Goal: Transaction & Acquisition: Purchase product/service

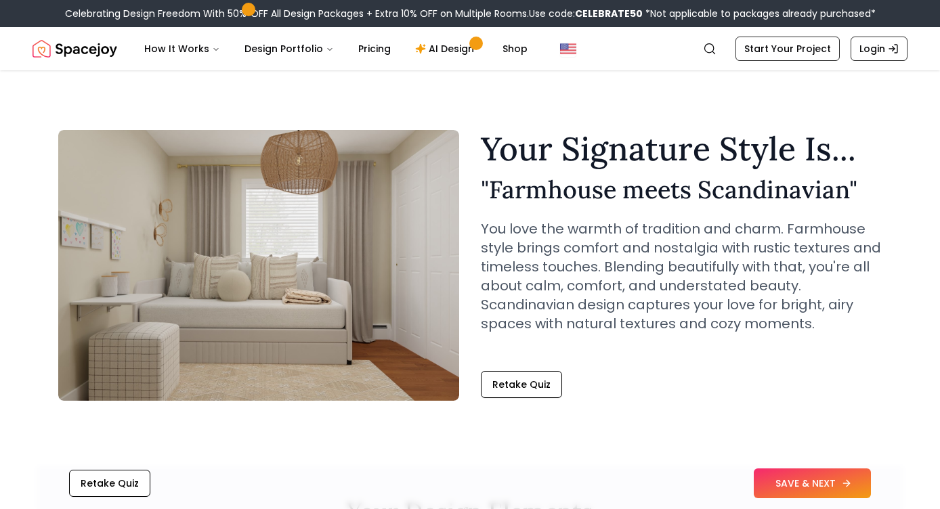
click at [808, 486] on button "SAVE & NEXT" at bounding box center [812, 484] width 117 height 30
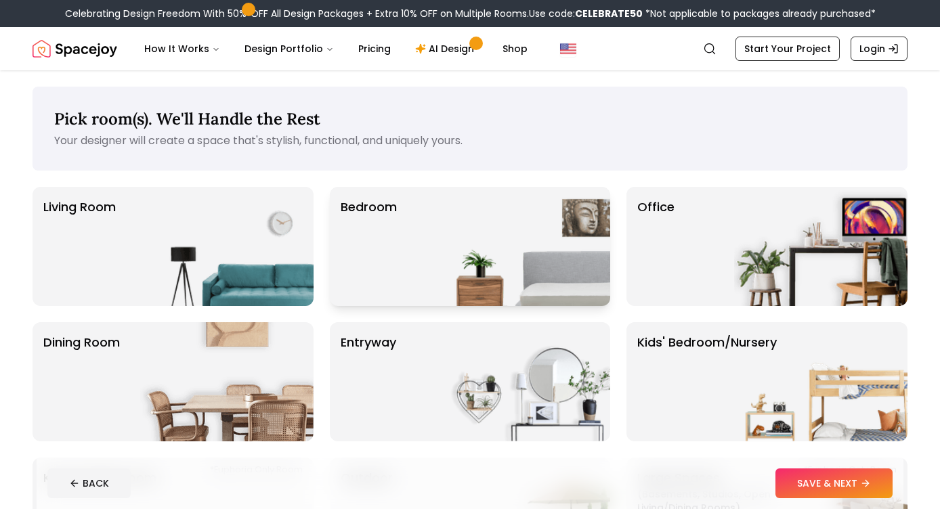
click at [516, 247] on img at bounding box center [523, 246] width 173 height 119
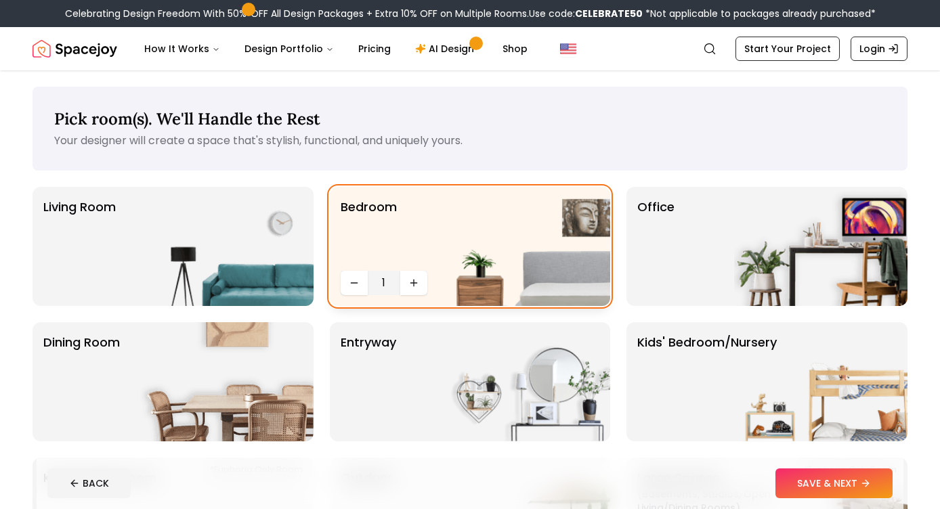
click at [497, 264] on img at bounding box center [523, 246] width 173 height 119
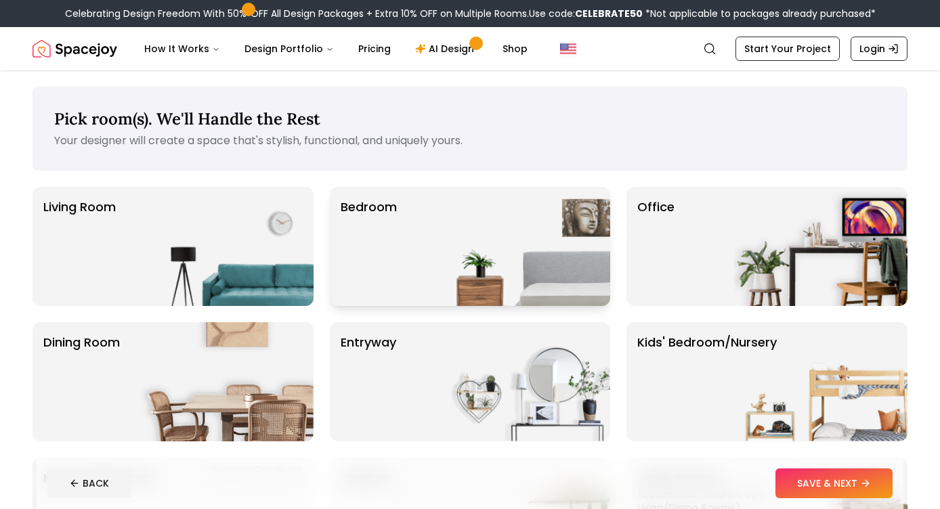
click at [499, 264] on img at bounding box center [523, 246] width 173 height 119
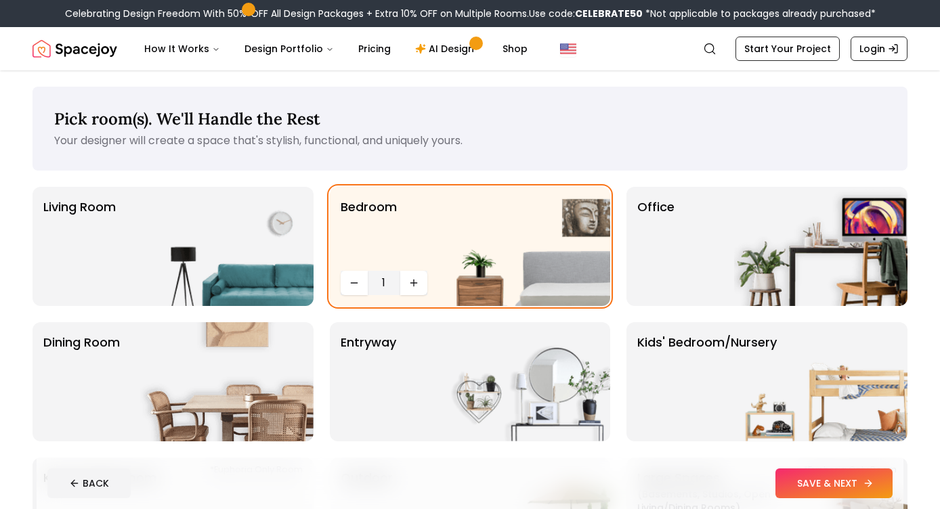
click at [851, 487] on button "SAVE & NEXT" at bounding box center [834, 484] width 117 height 30
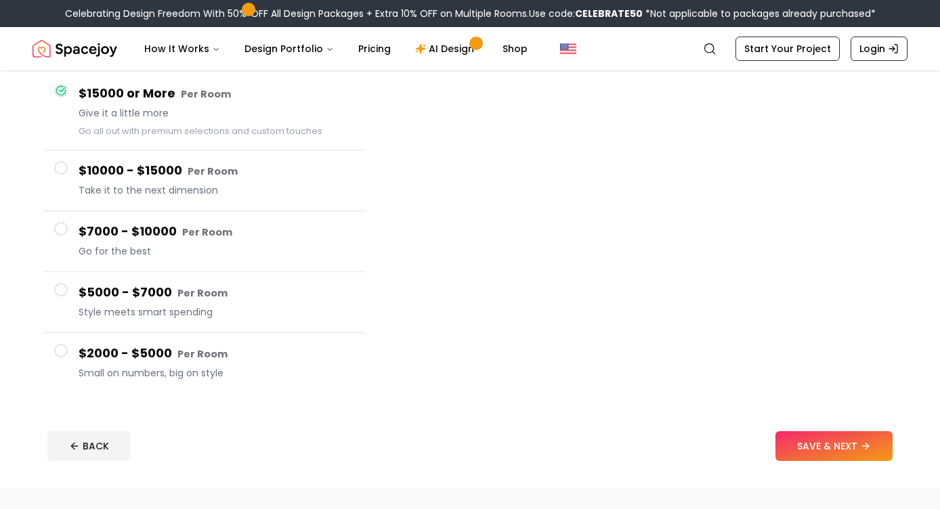
scroll to position [125, 0]
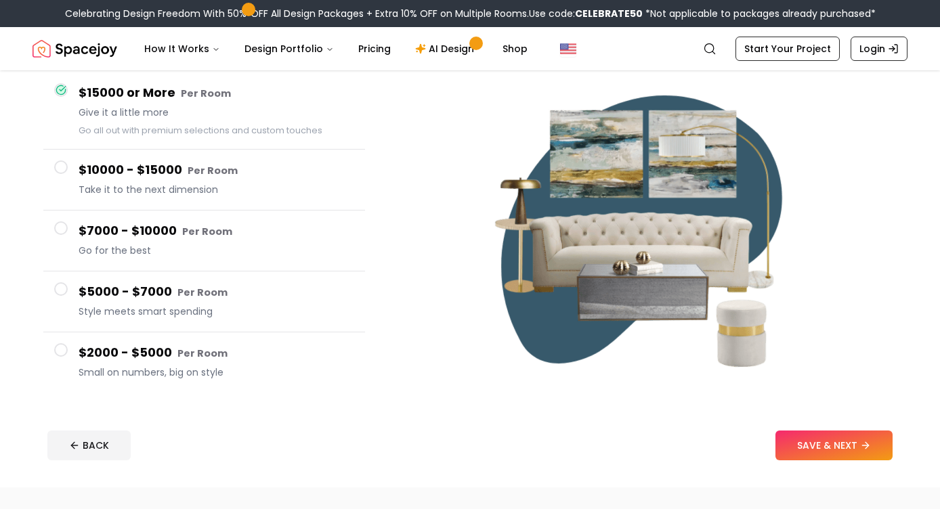
click at [176, 343] on h4 "$2000 - $5000 Per Room" at bounding box center [217, 353] width 276 height 20
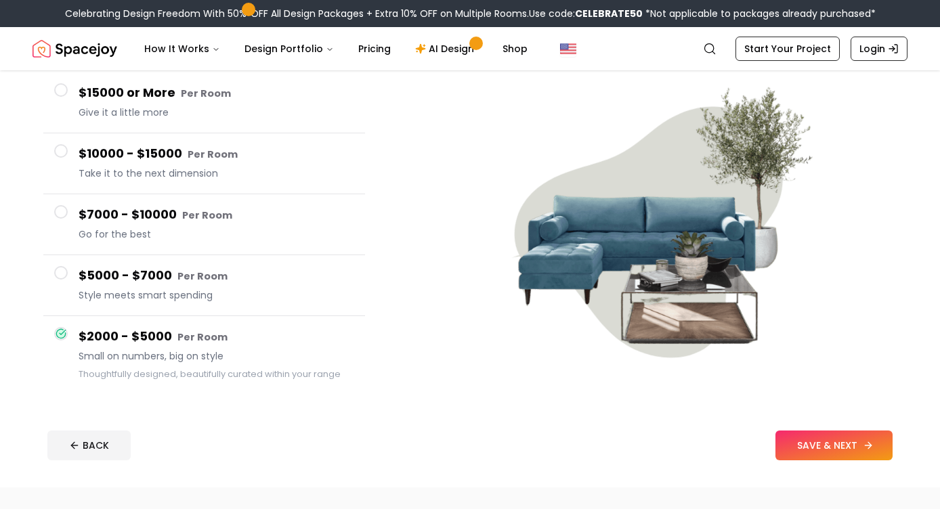
click at [823, 440] on button "SAVE & NEXT" at bounding box center [834, 446] width 117 height 30
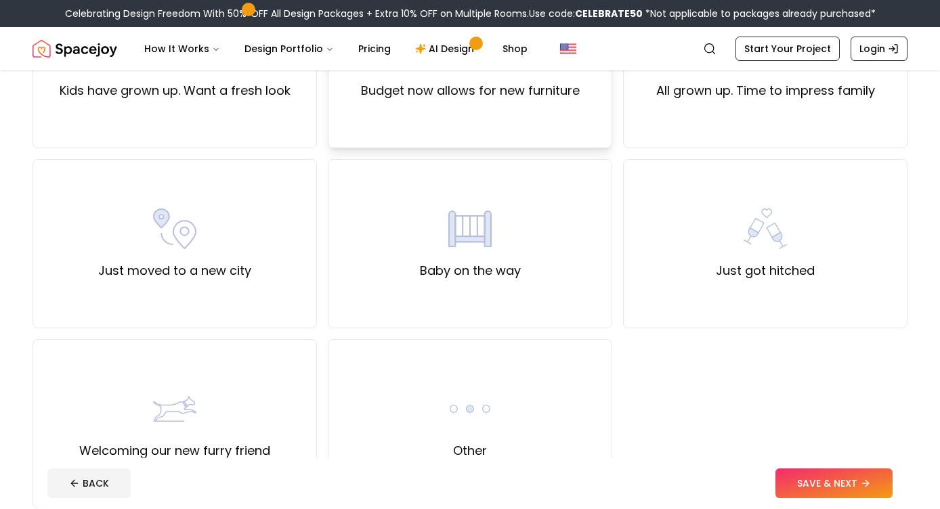
scroll to position [492, 0]
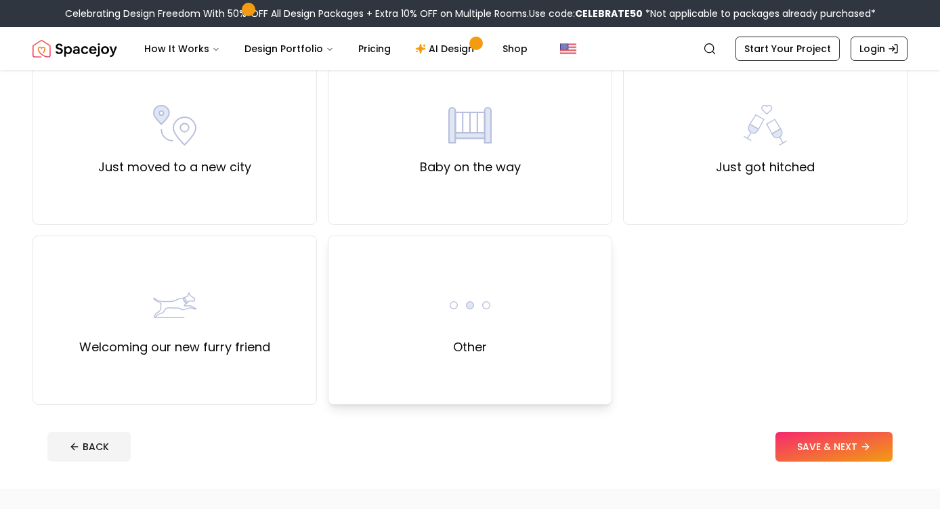
click at [541, 328] on div "Other" at bounding box center [470, 320] width 285 height 169
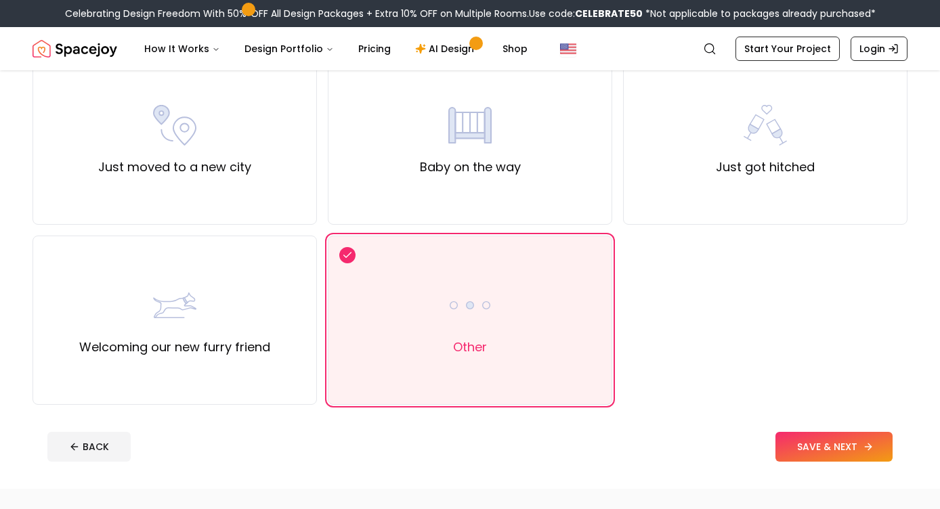
click at [855, 450] on button "SAVE & NEXT" at bounding box center [834, 447] width 117 height 30
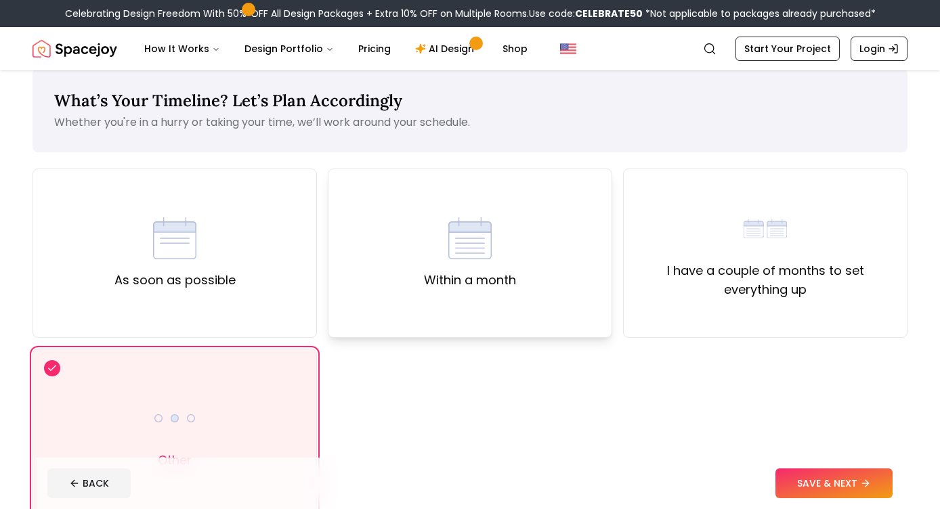
scroll to position [19, 0]
click at [224, 240] on div "As soon as possible" at bounding box center [174, 252] width 121 height 73
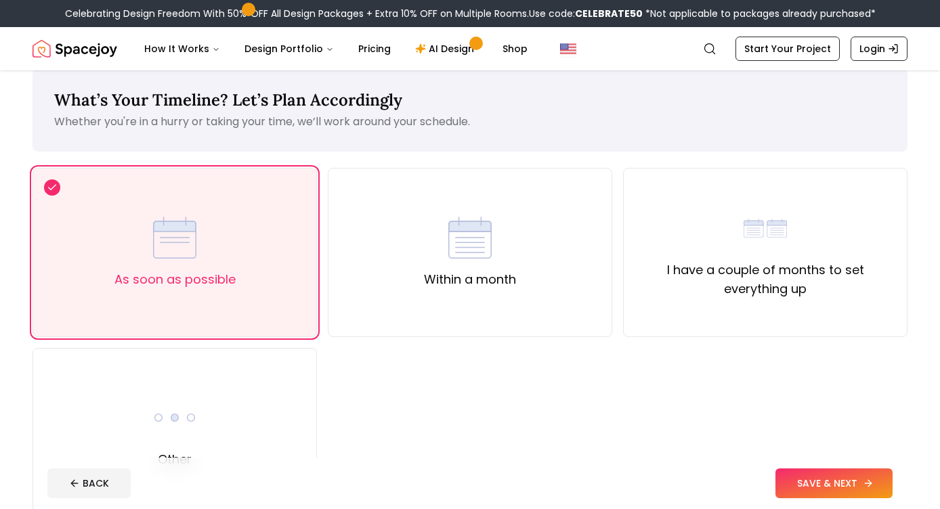
click at [841, 484] on button "SAVE & NEXT" at bounding box center [834, 484] width 117 height 30
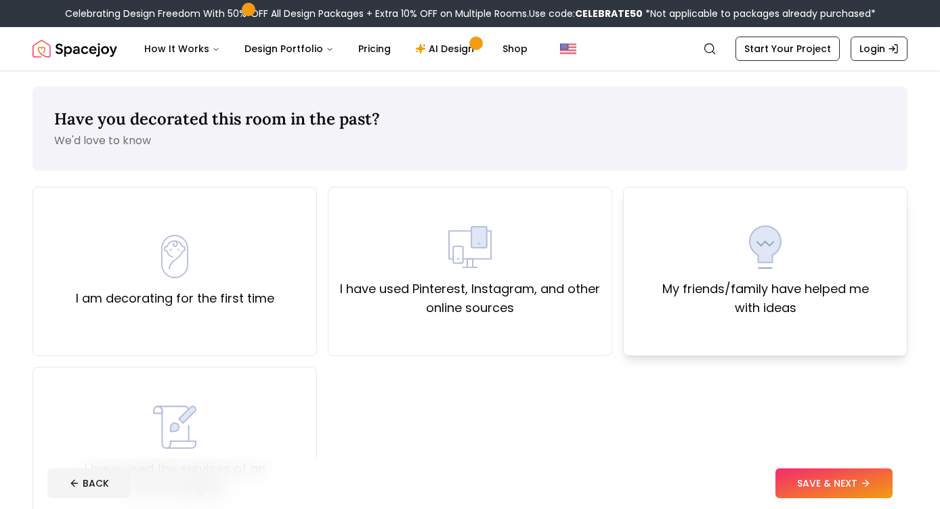
click at [799, 269] on div "My friends/family have helped me with ideas" at bounding box center [765, 272] width 261 height 92
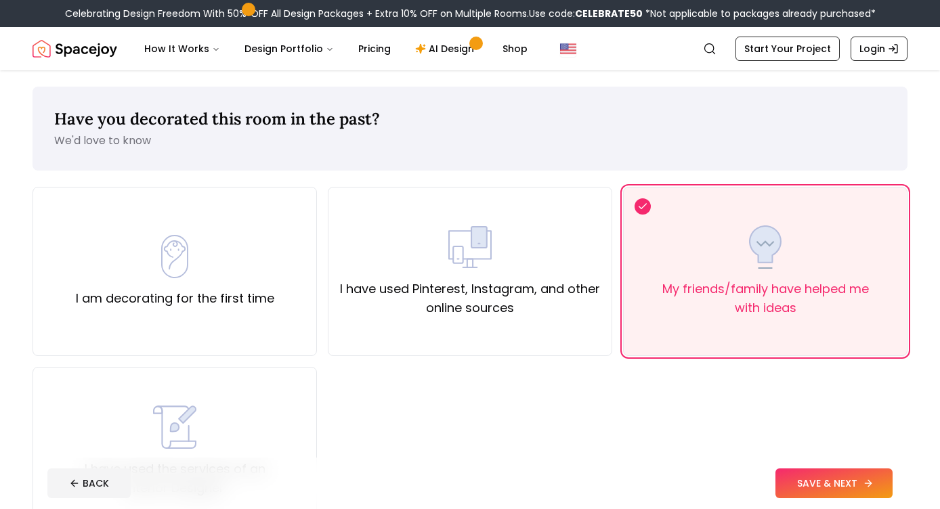
click at [836, 484] on button "SAVE & NEXT" at bounding box center [834, 484] width 117 height 30
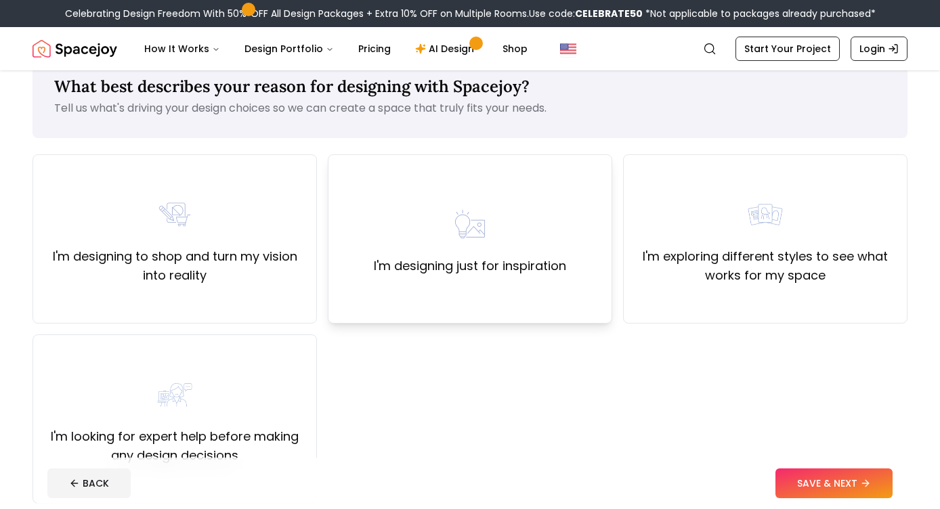
scroll to position [37, 0]
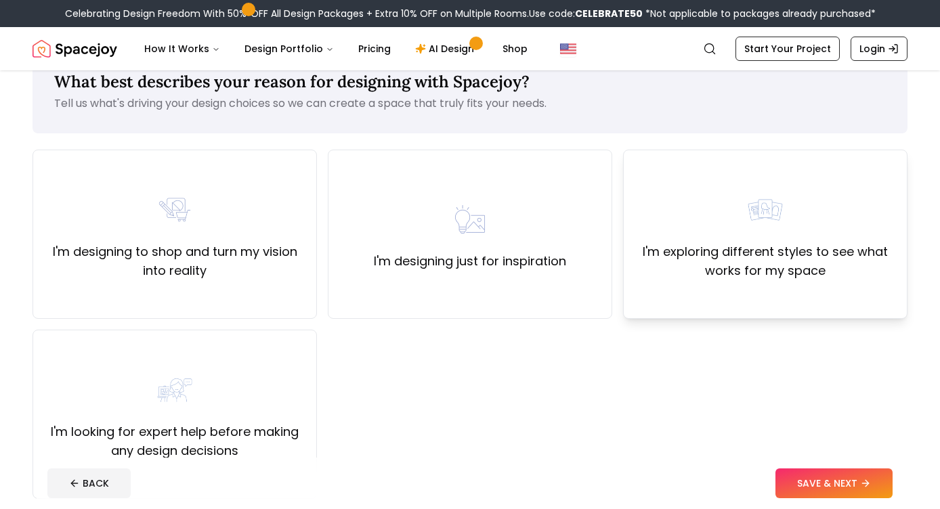
click at [756, 179] on div "I'm exploring different styles to see what works for my space" at bounding box center [765, 234] width 285 height 169
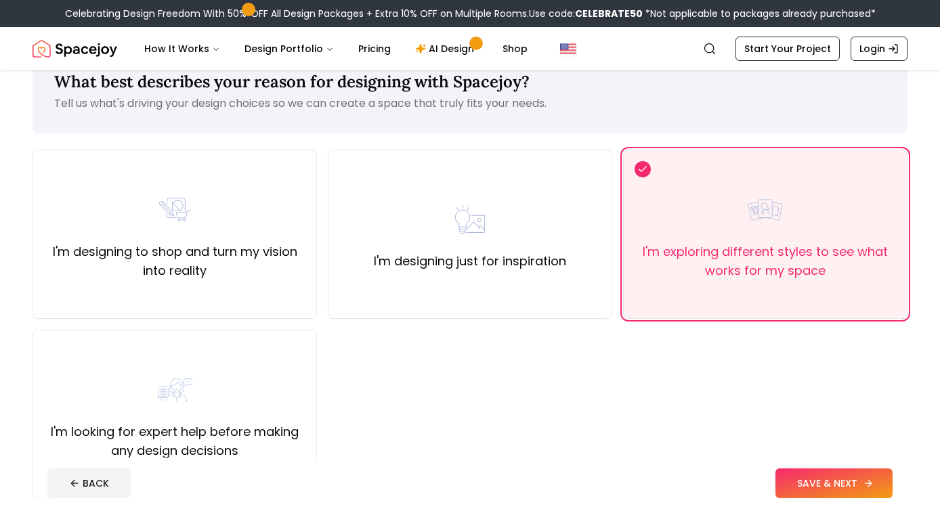
click at [831, 485] on button "SAVE & NEXT" at bounding box center [834, 484] width 117 height 30
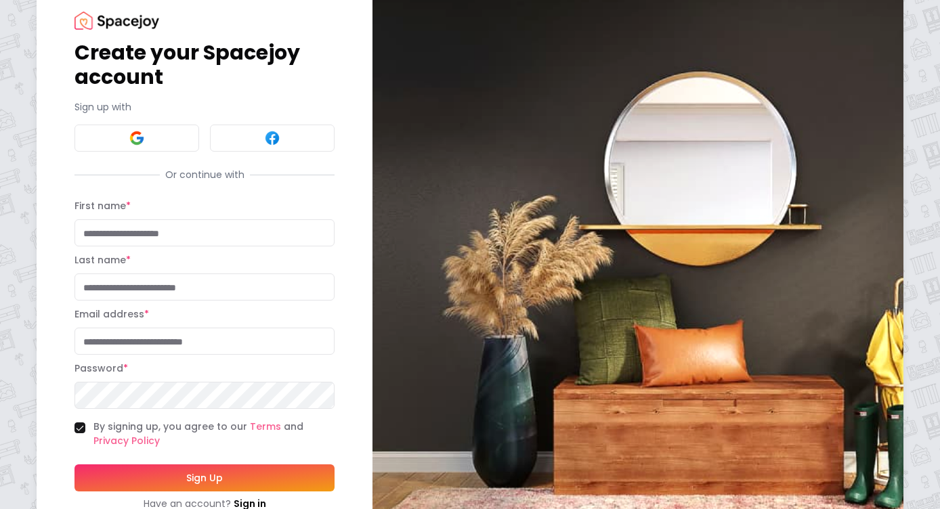
scroll to position [87, 0]
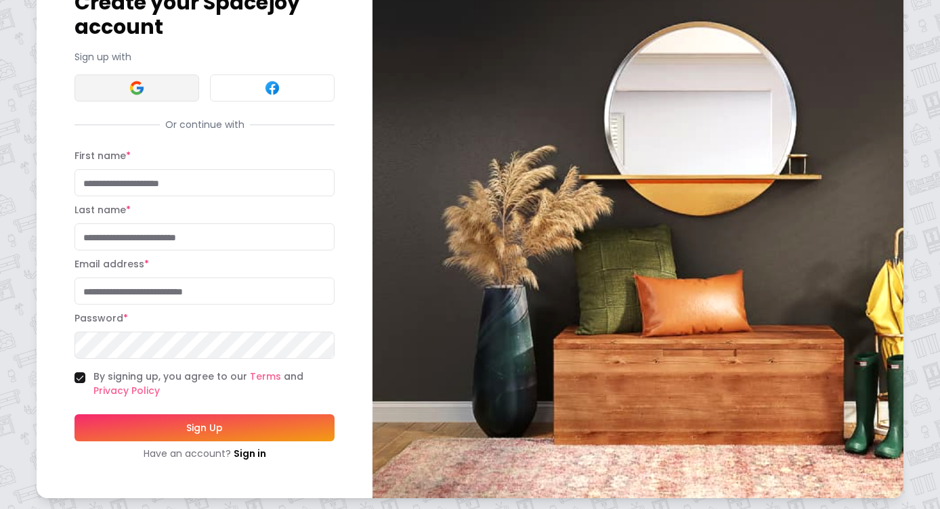
click at [142, 82] on img at bounding box center [137, 88] width 16 height 16
